Goal: Transaction & Acquisition: Download file/media

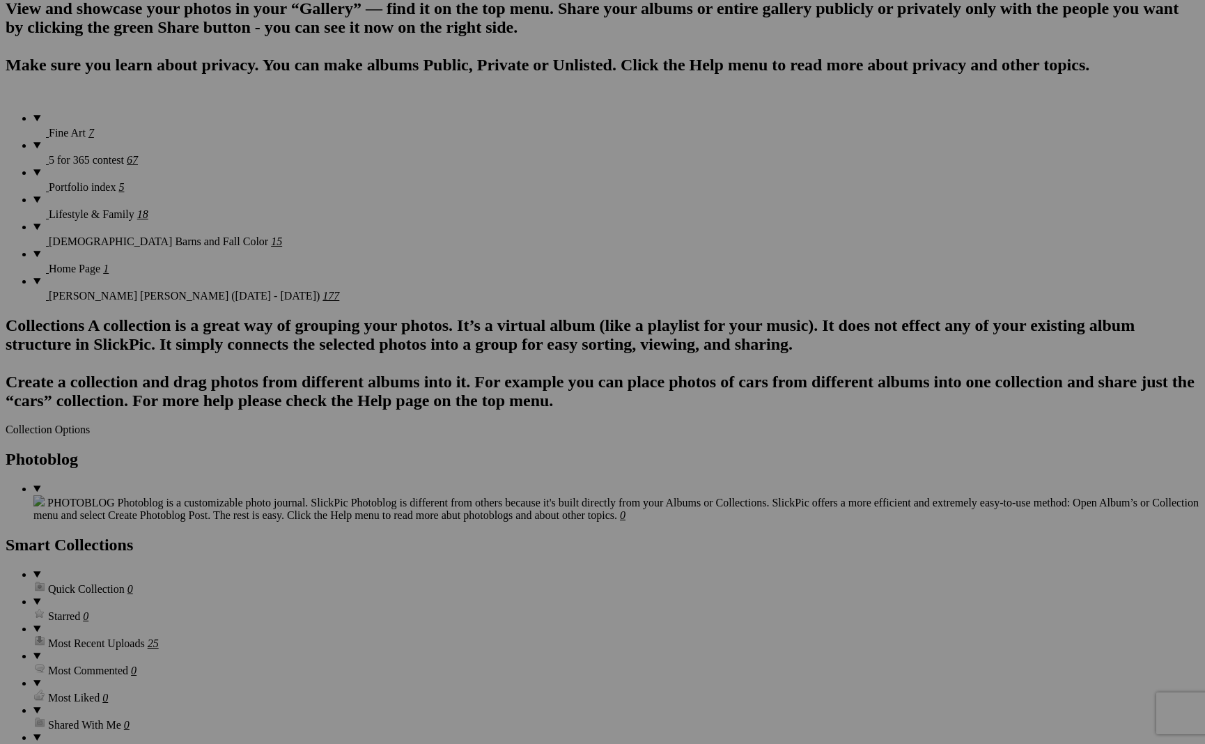
scroll to position [1060, 0]
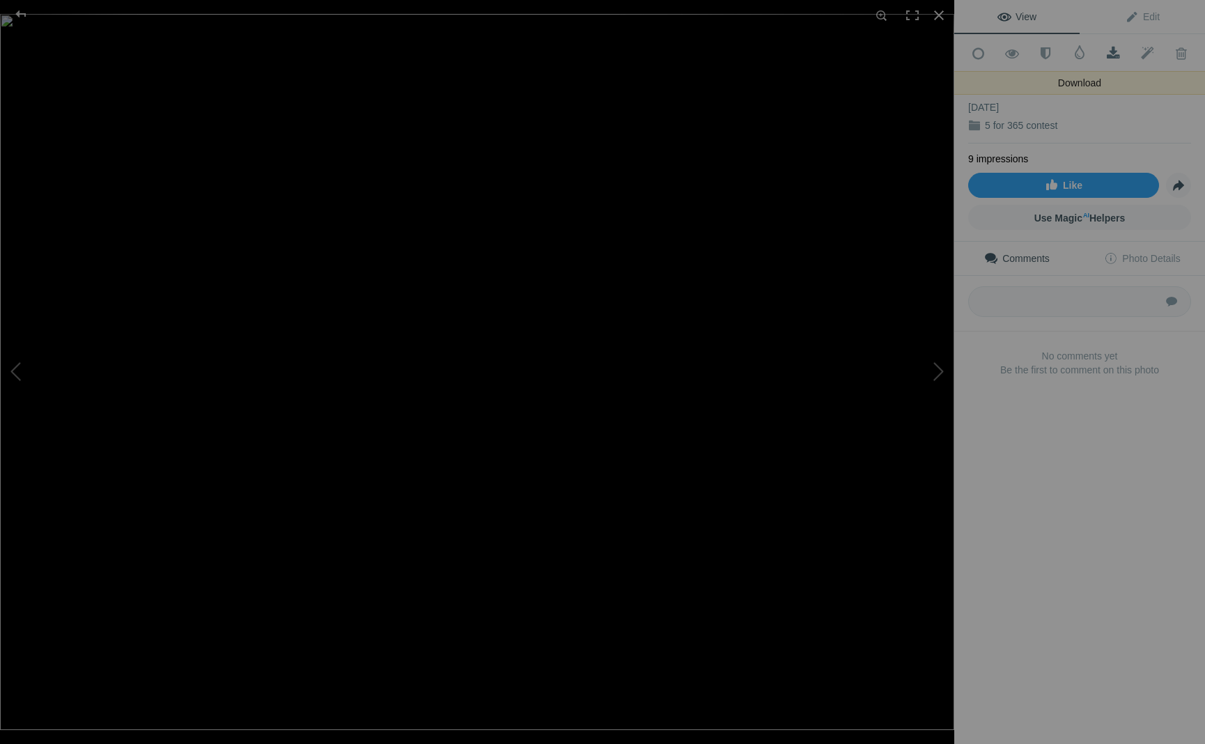
click at [1112, 52] on span at bounding box center [1114, 54] width 34 height 14
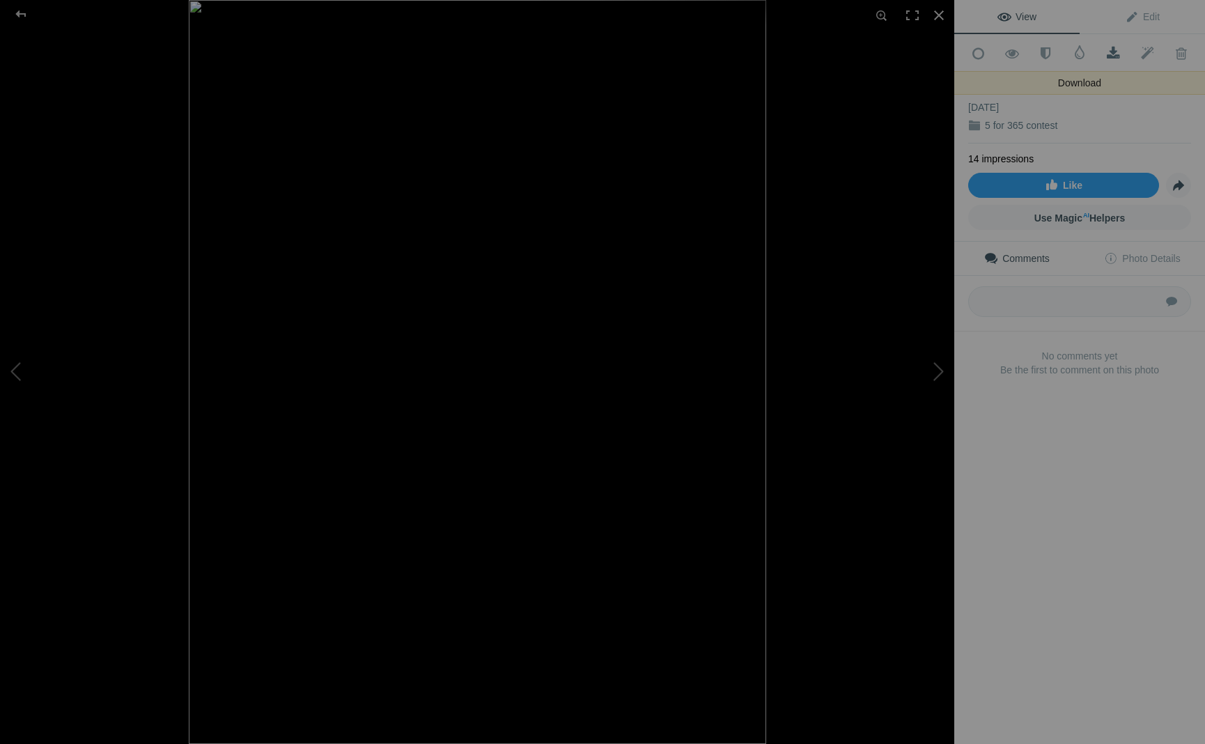
click at [1113, 50] on span at bounding box center [1114, 54] width 34 height 14
click at [24, 16] on div at bounding box center [21, 14] width 50 height 28
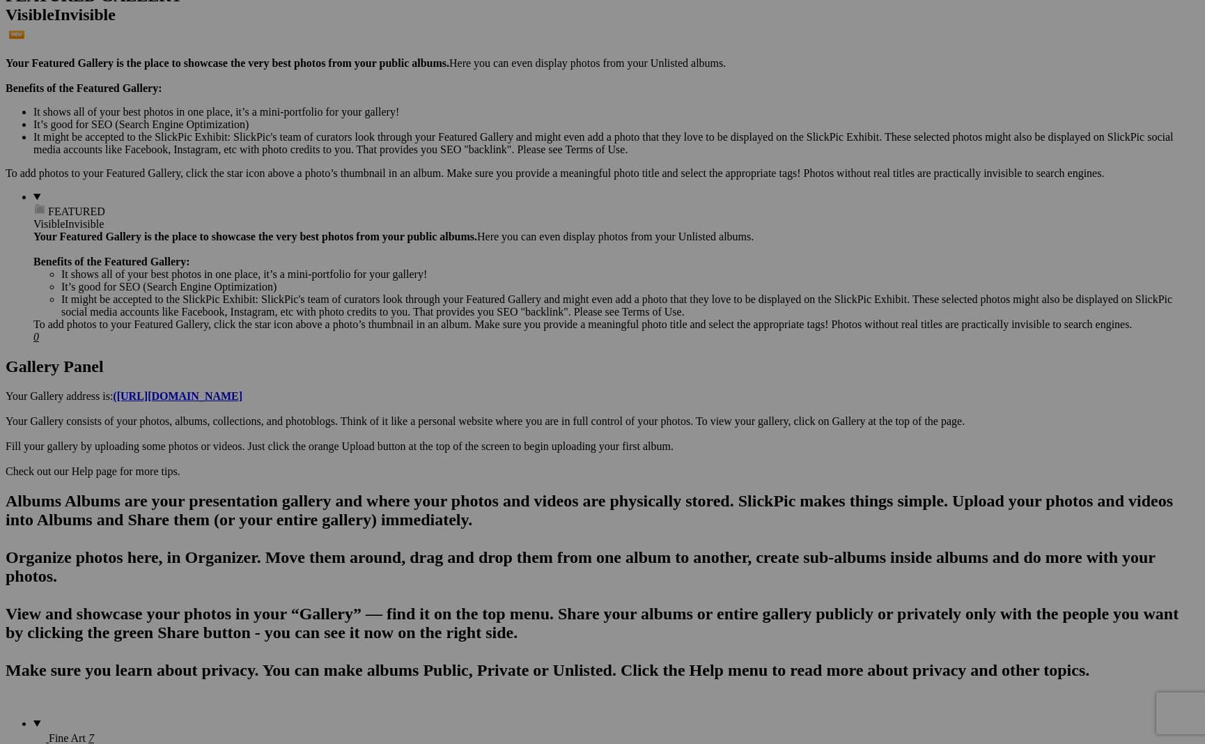
scroll to position [400, 0]
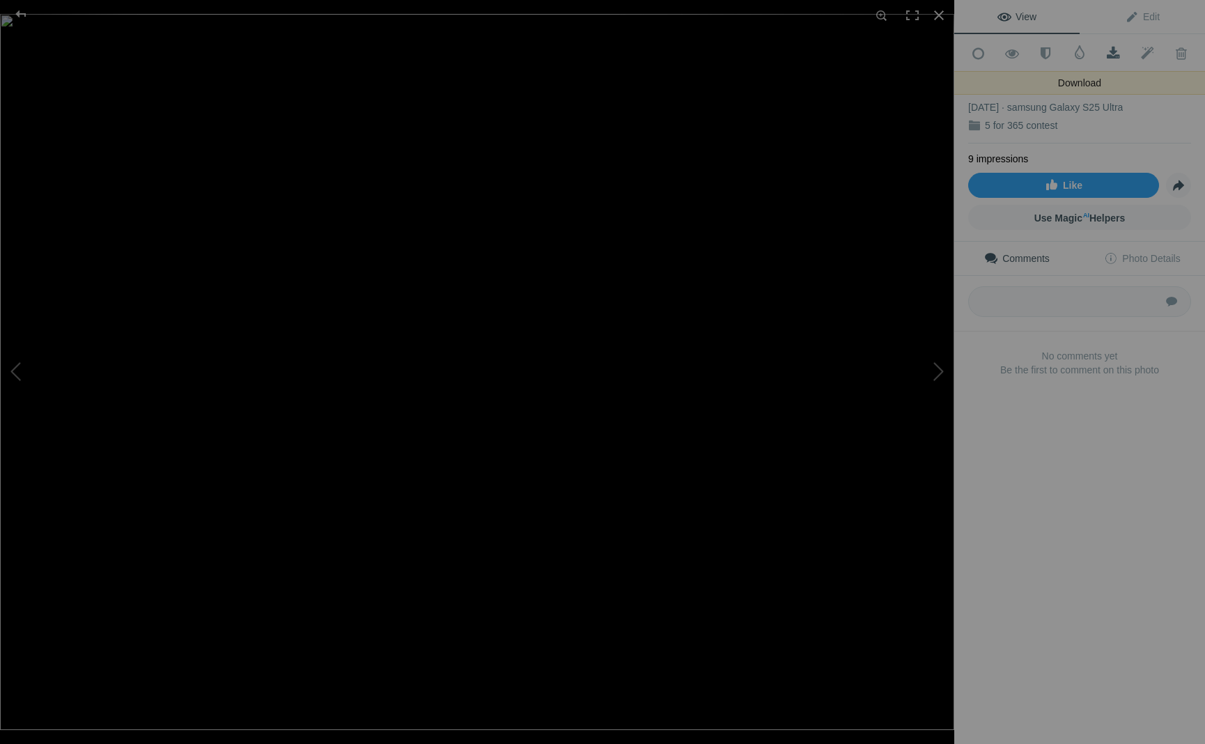
click at [1113, 54] on span at bounding box center [1114, 54] width 34 height 14
click at [23, 14] on div at bounding box center [21, 14] width 50 height 28
